Goal: Register for event/course

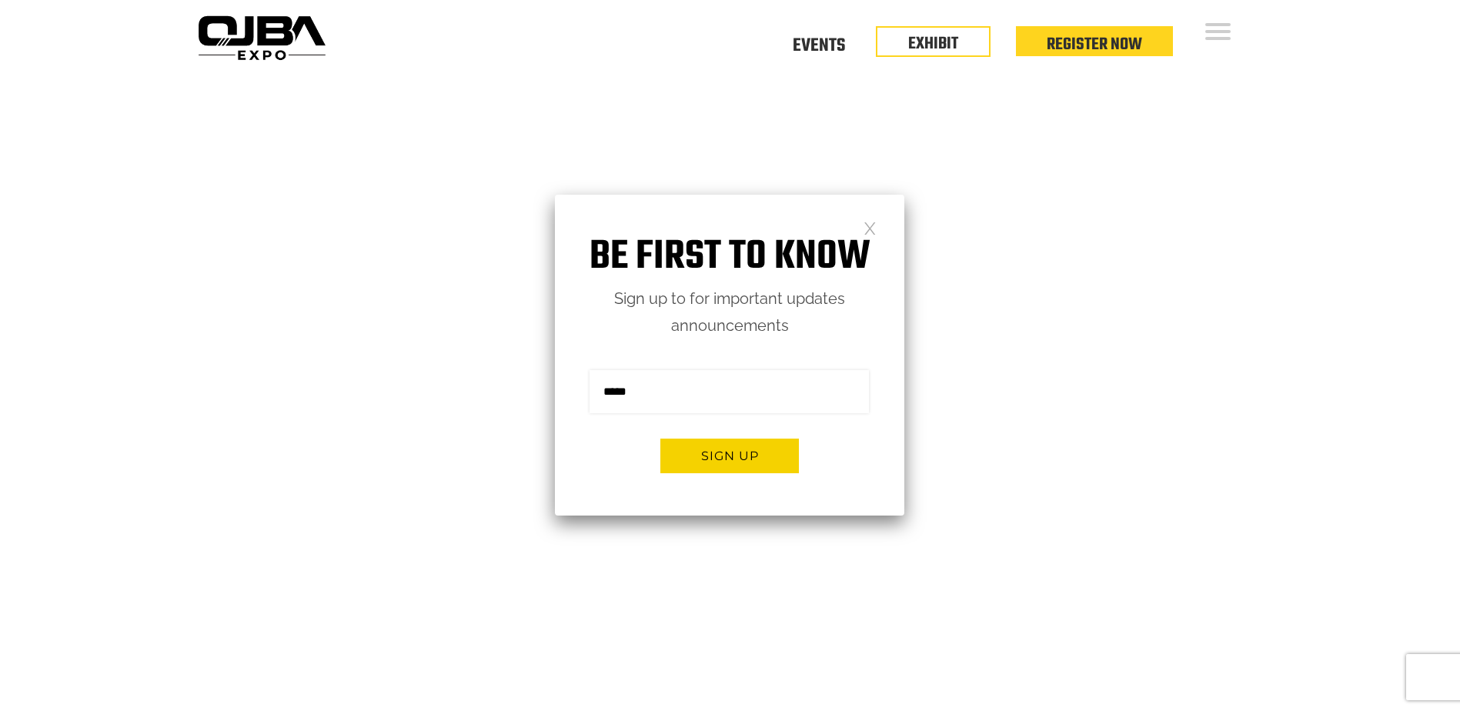
click at [879, 229] on div "Be first to know Sign up to for important updates announcements Sign me up for …" at bounding box center [729, 355] width 349 height 321
click at [870, 229] on link at bounding box center [869, 227] width 13 height 13
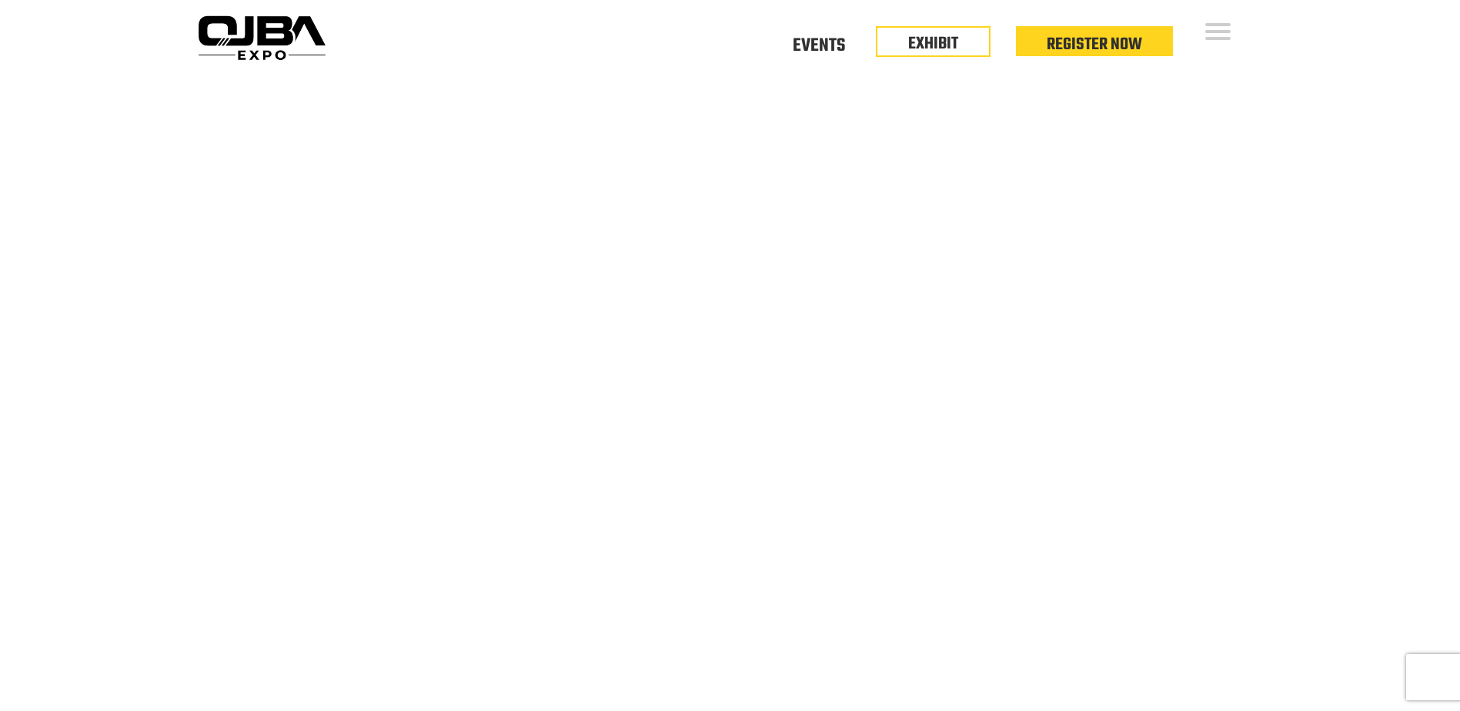
click at [821, 61] on div "Floor Plan Floor Plan Events Floor Plan EXHIBIT Register Now" at bounding box center [800, 37] width 937 height 75
click at [821, 46] on link "Events" at bounding box center [819, 43] width 52 height 5
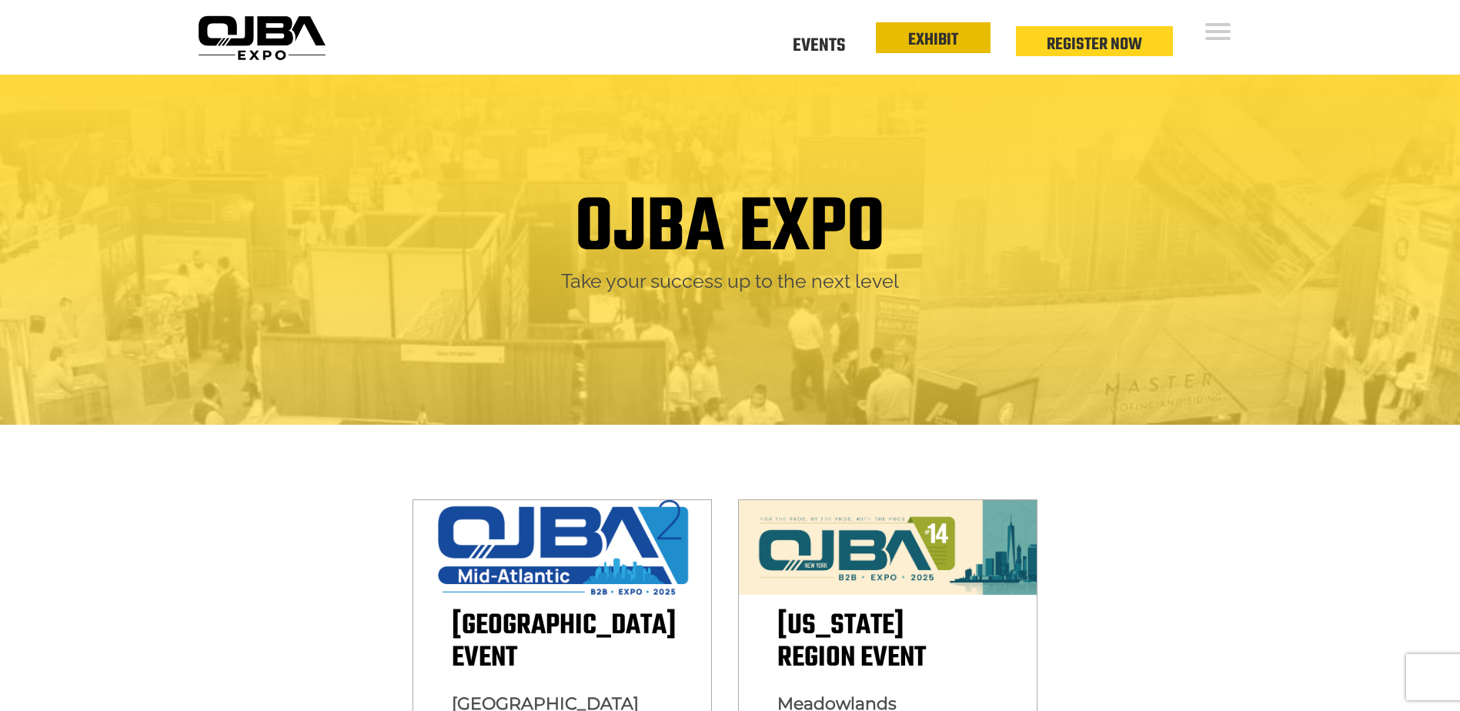
click at [943, 44] on link "EXHIBIT" at bounding box center [933, 40] width 50 height 26
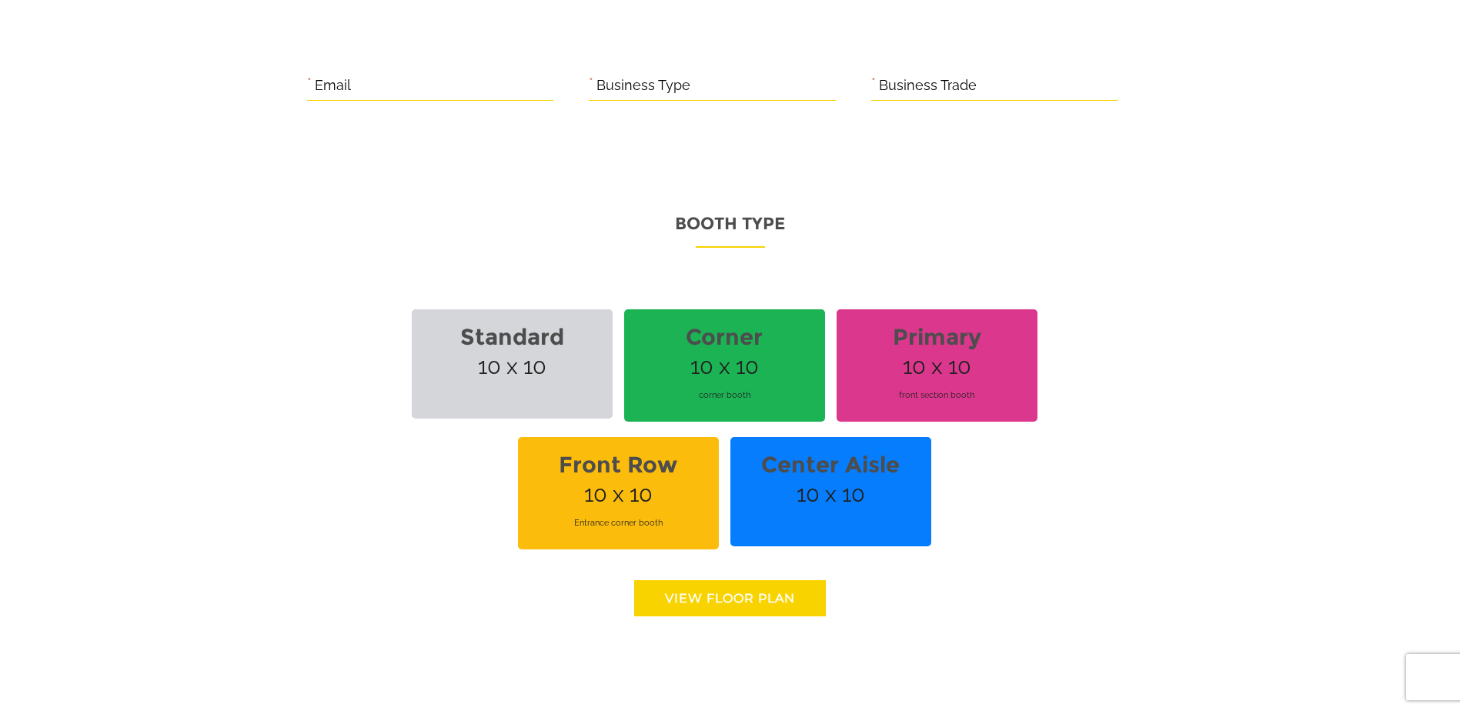
scroll to position [678, 0]
